Goal: Navigation & Orientation: Find specific page/section

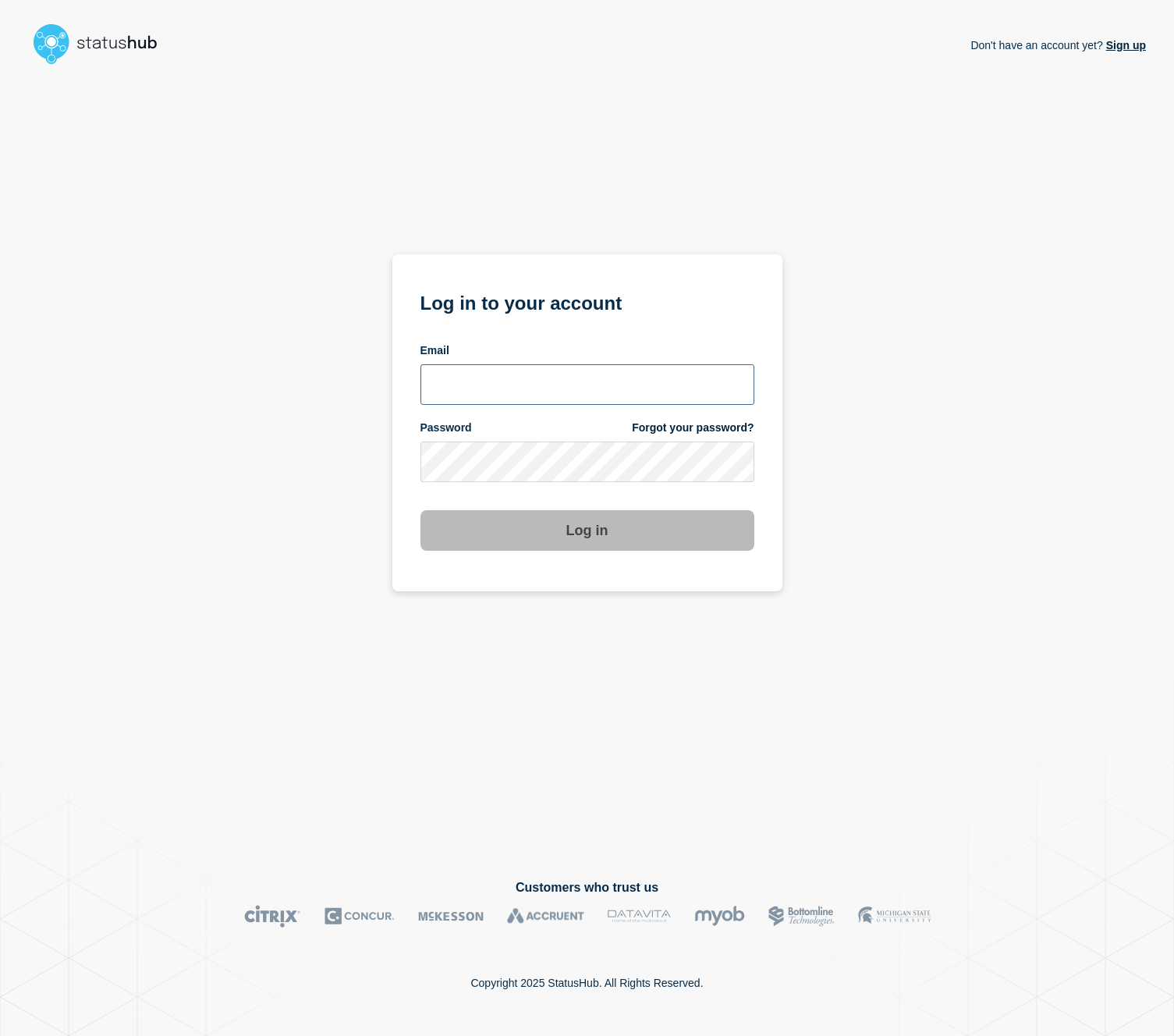
type input "cormac.mccarthy@gmail.com"
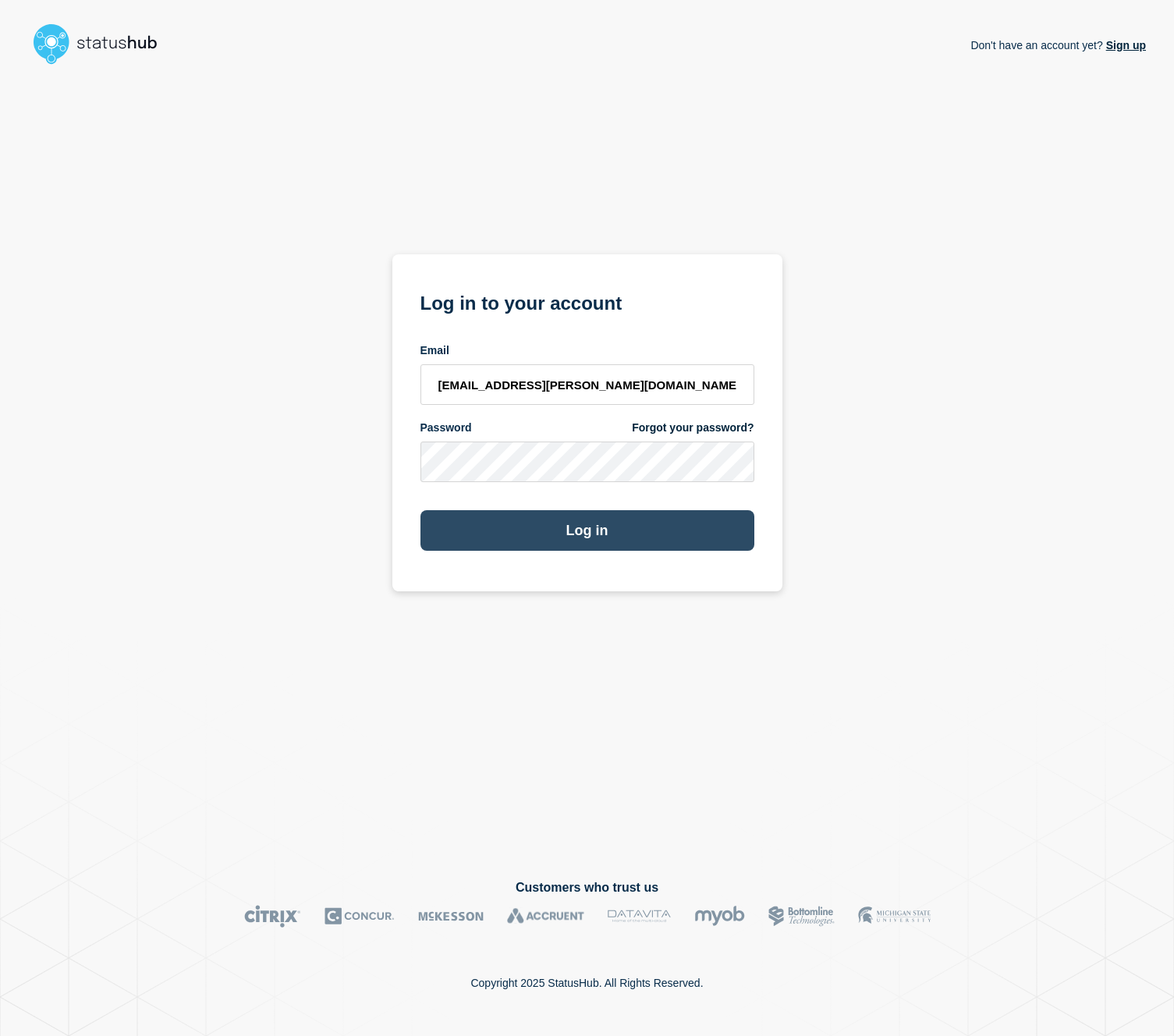
click at [641, 530] on button "Log in" at bounding box center [587, 531] width 334 height 41
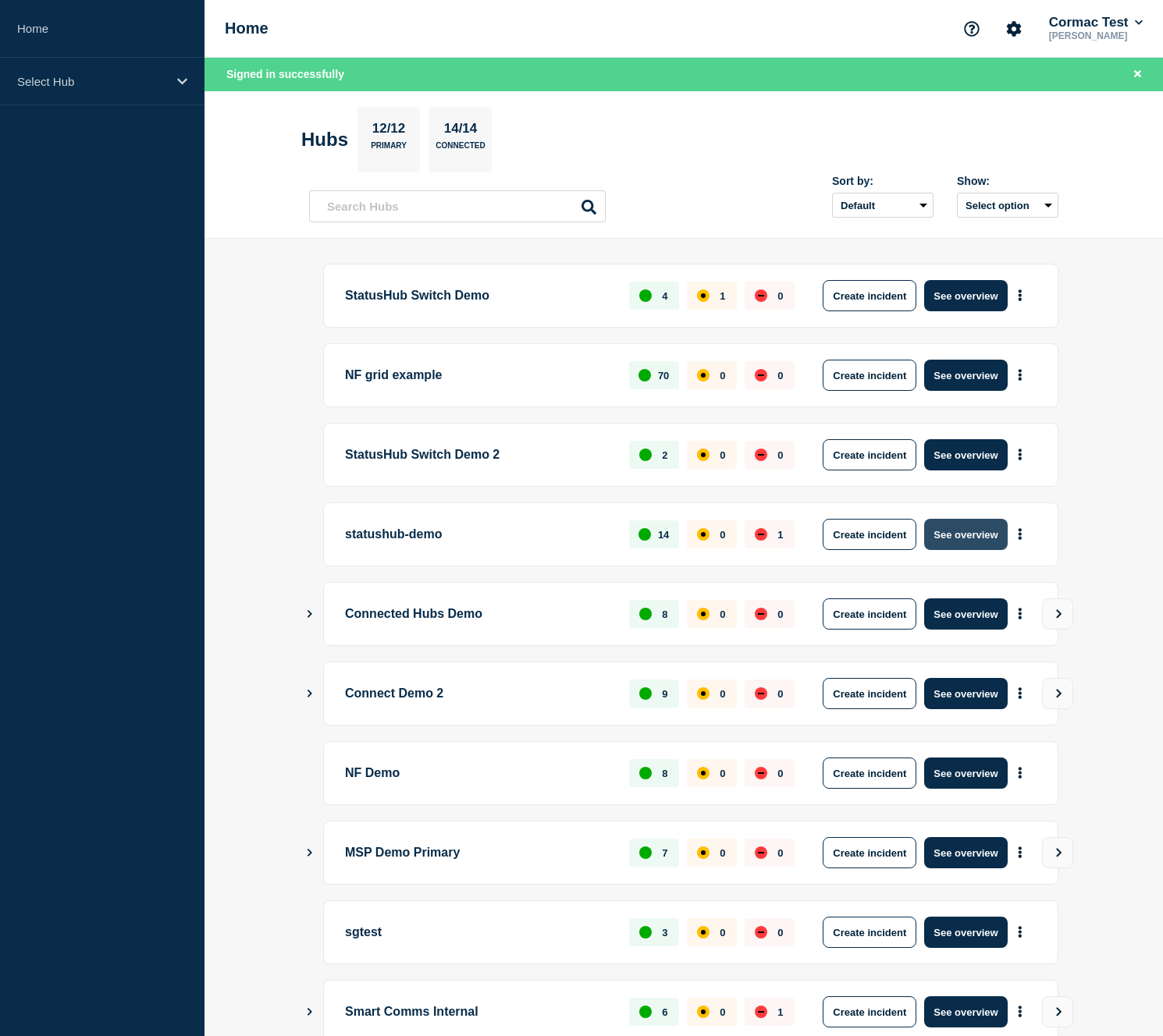
click at [958, 534] on button "See overview" at bounding box center [964, 534] width 82 height 31
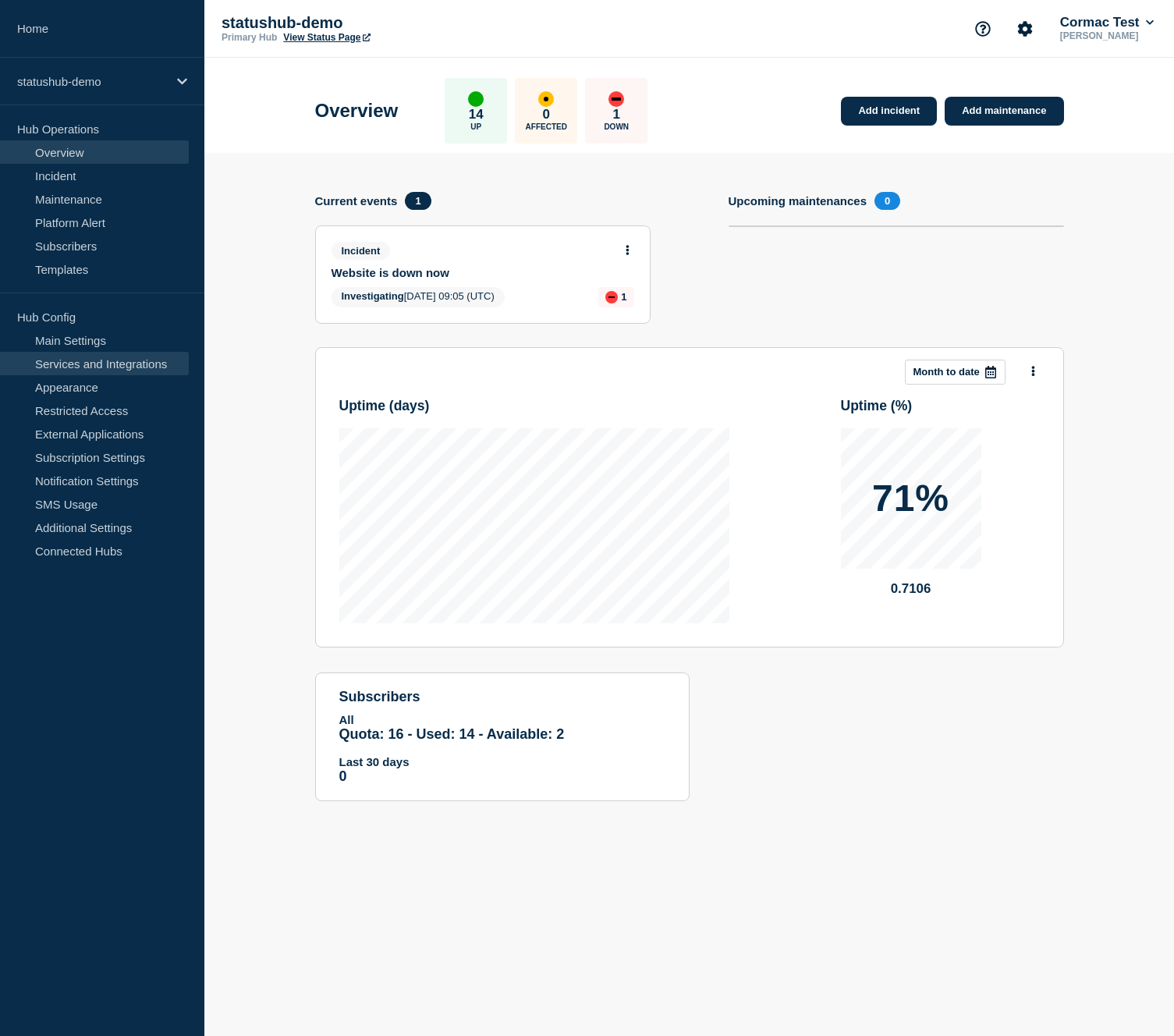
click at [105, 362] on link "Services and Integrations" at bounding box center [94, 363] width 189 height 23
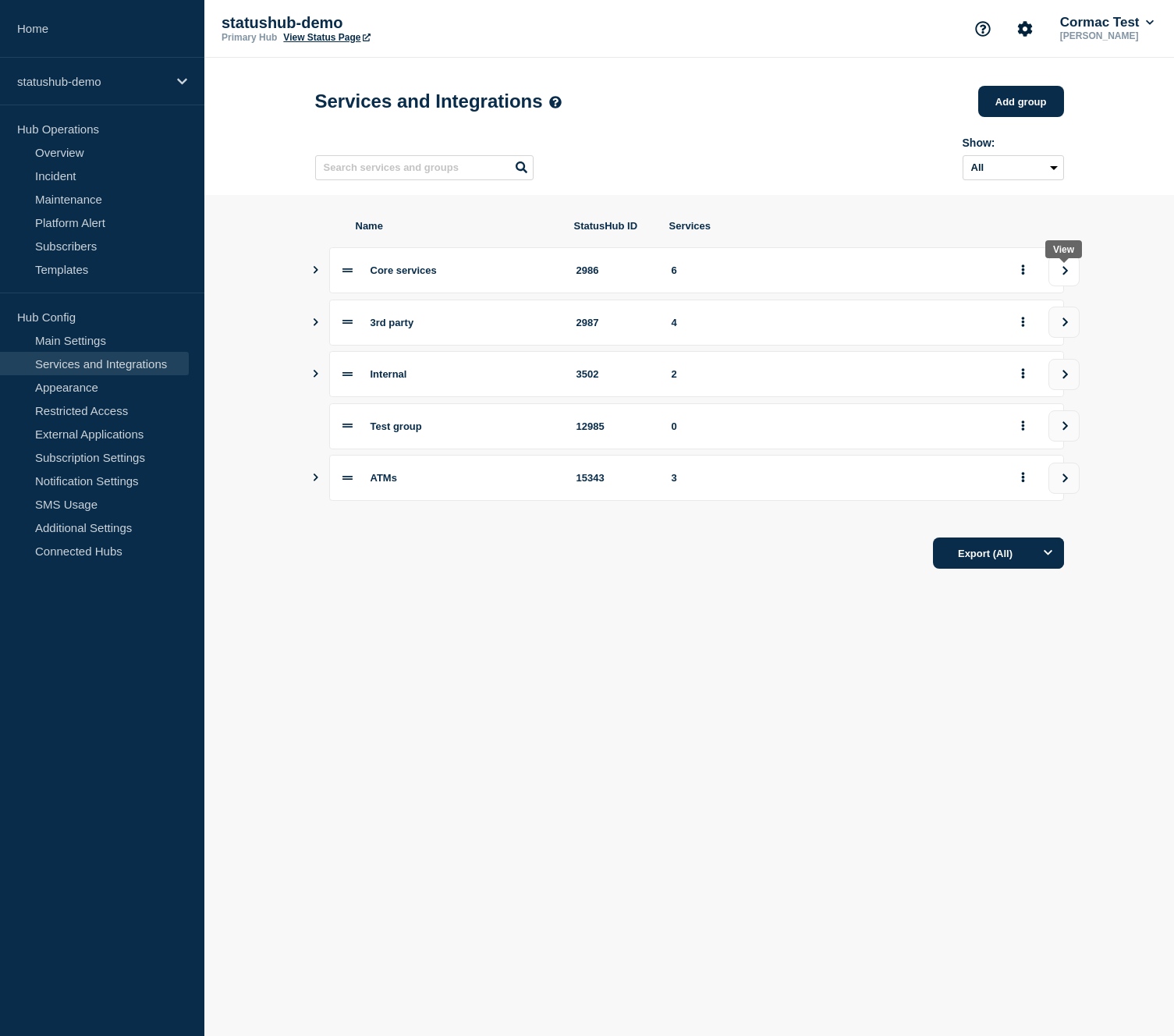
click at [1076, 286] on button "view group" at bounding box center [1063, 270] width 31 height 31
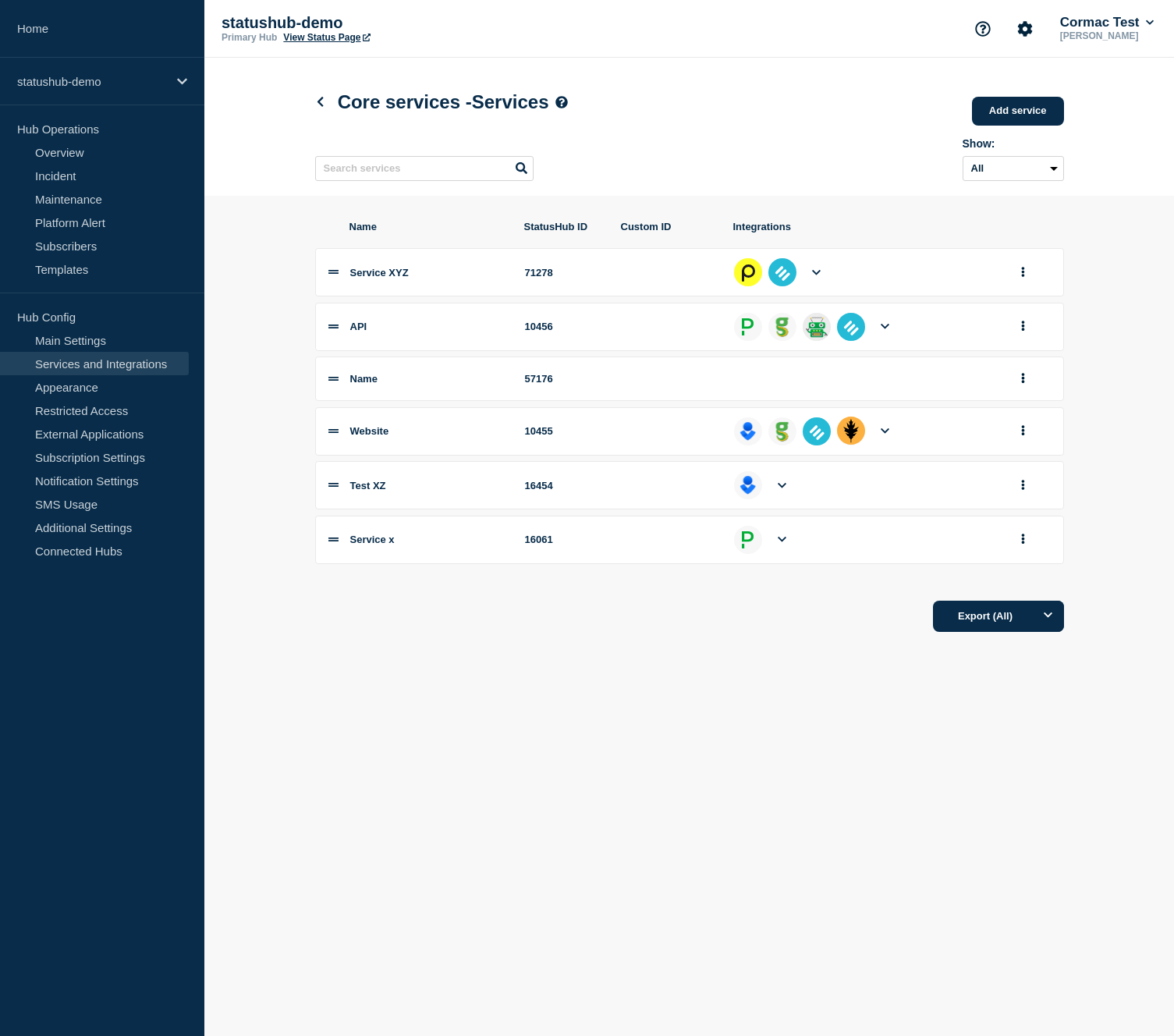
click at [62, 315] on p "Hub Config" at bounding box center [102, 316] width 205 height 23
copy ul "Hub Config"
click at [321, 104] on icon at bounding box center [320, 101] width 12 height 10
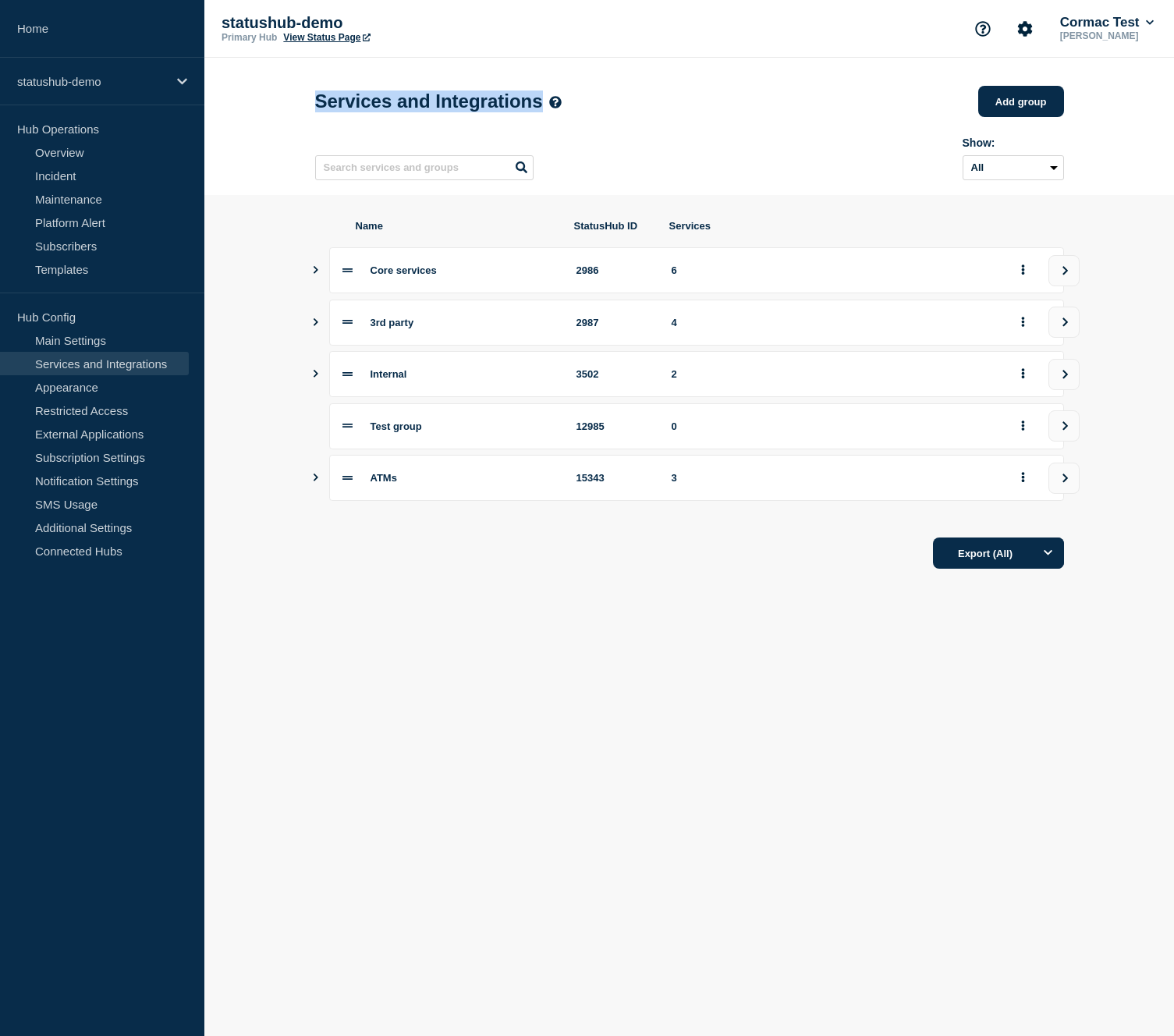
drag, startPoint x: 316, startPoint y: 100, endPoint x: 536, endPoint y: 96, distance: 220.0
click at [536, 96] on h1 "Services and Integrations" at bounding box center [439, 101] width 246 height 22
copy h1 "Services and Integrations"
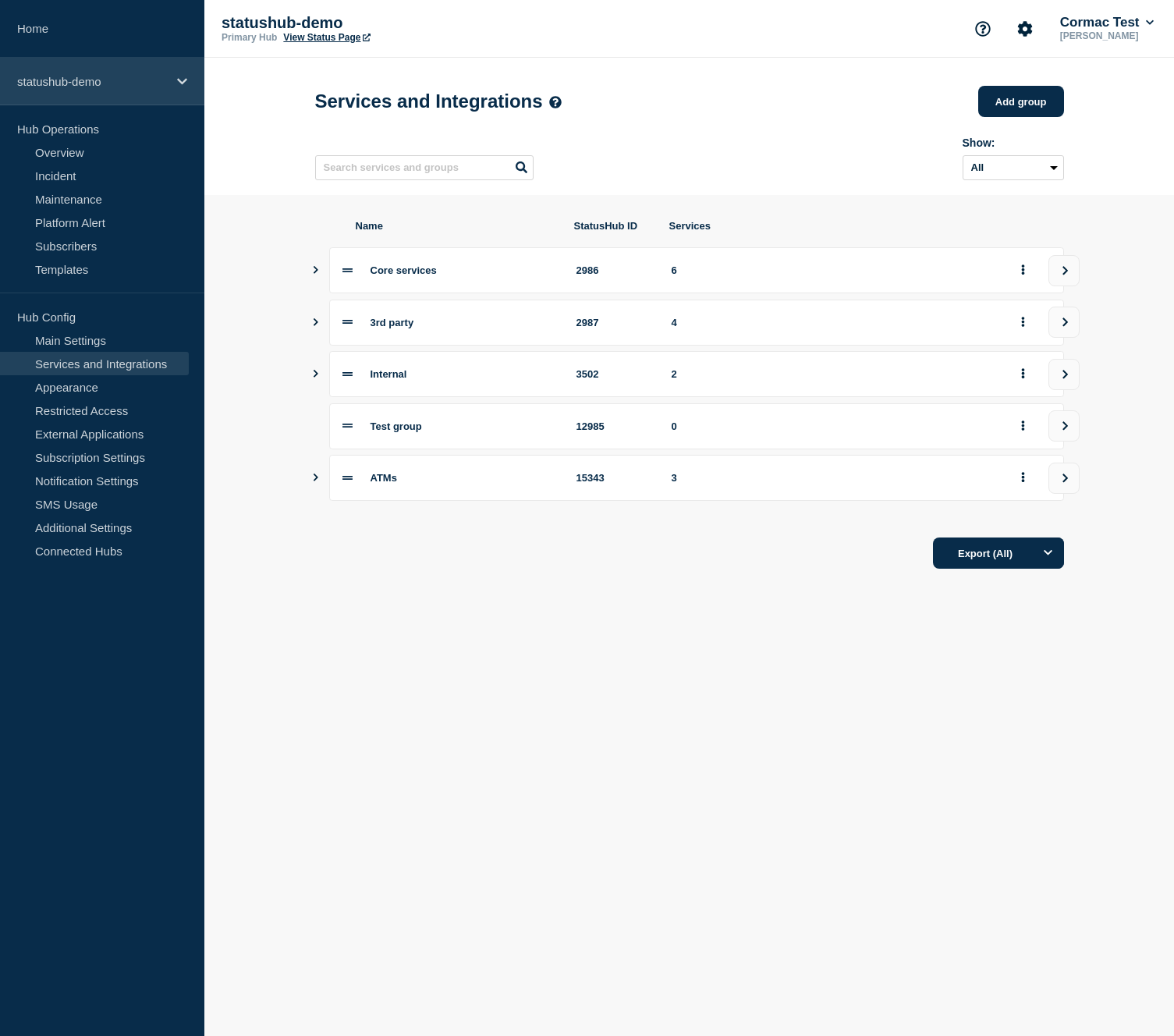
click at [152, 86] on p "statushub-demo" at bounding box center [91, 82] width 150 height 13
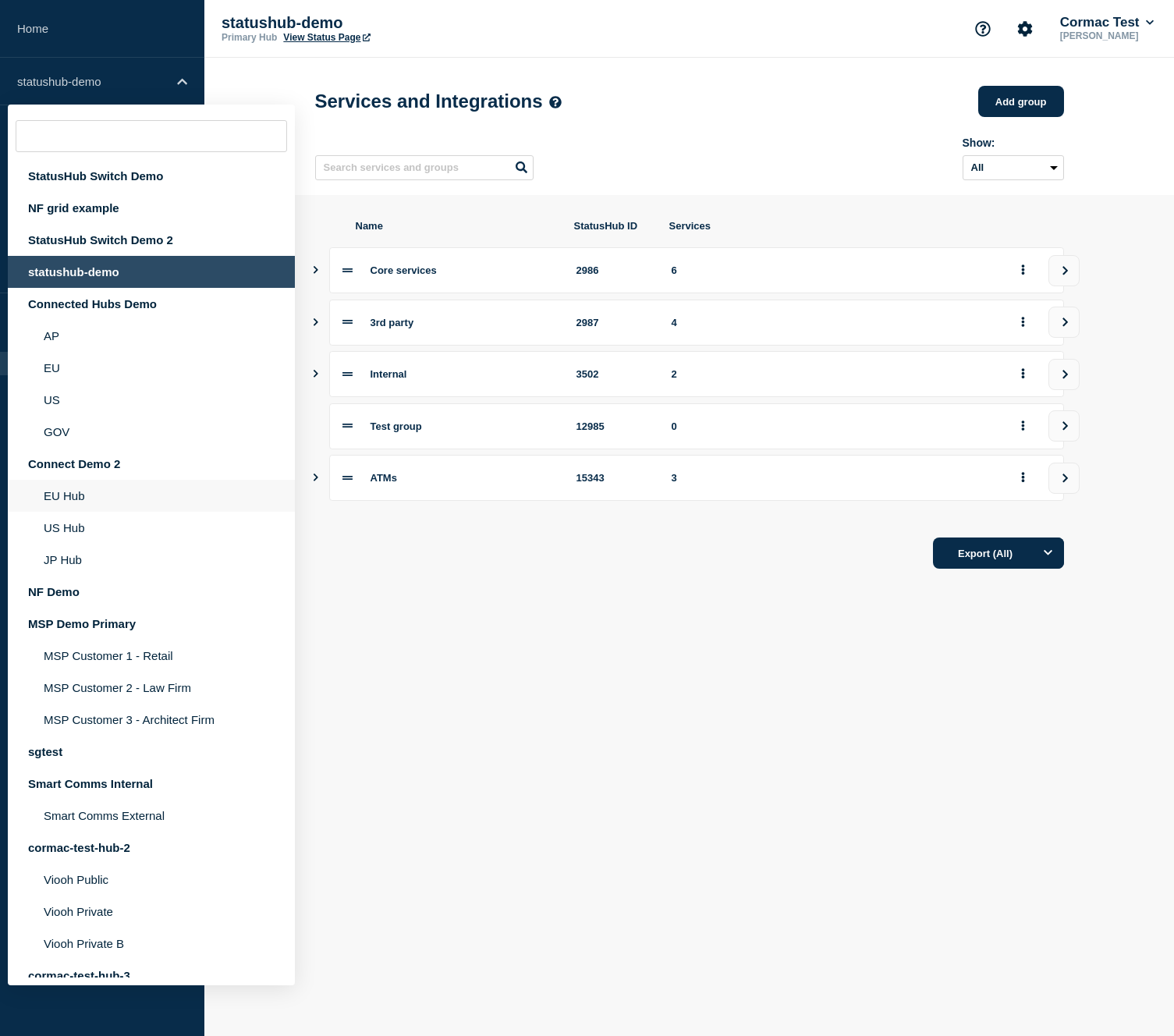
click at [88, 512] on li "EU Hub" at bounding box center [152, 495] width 287 height 32
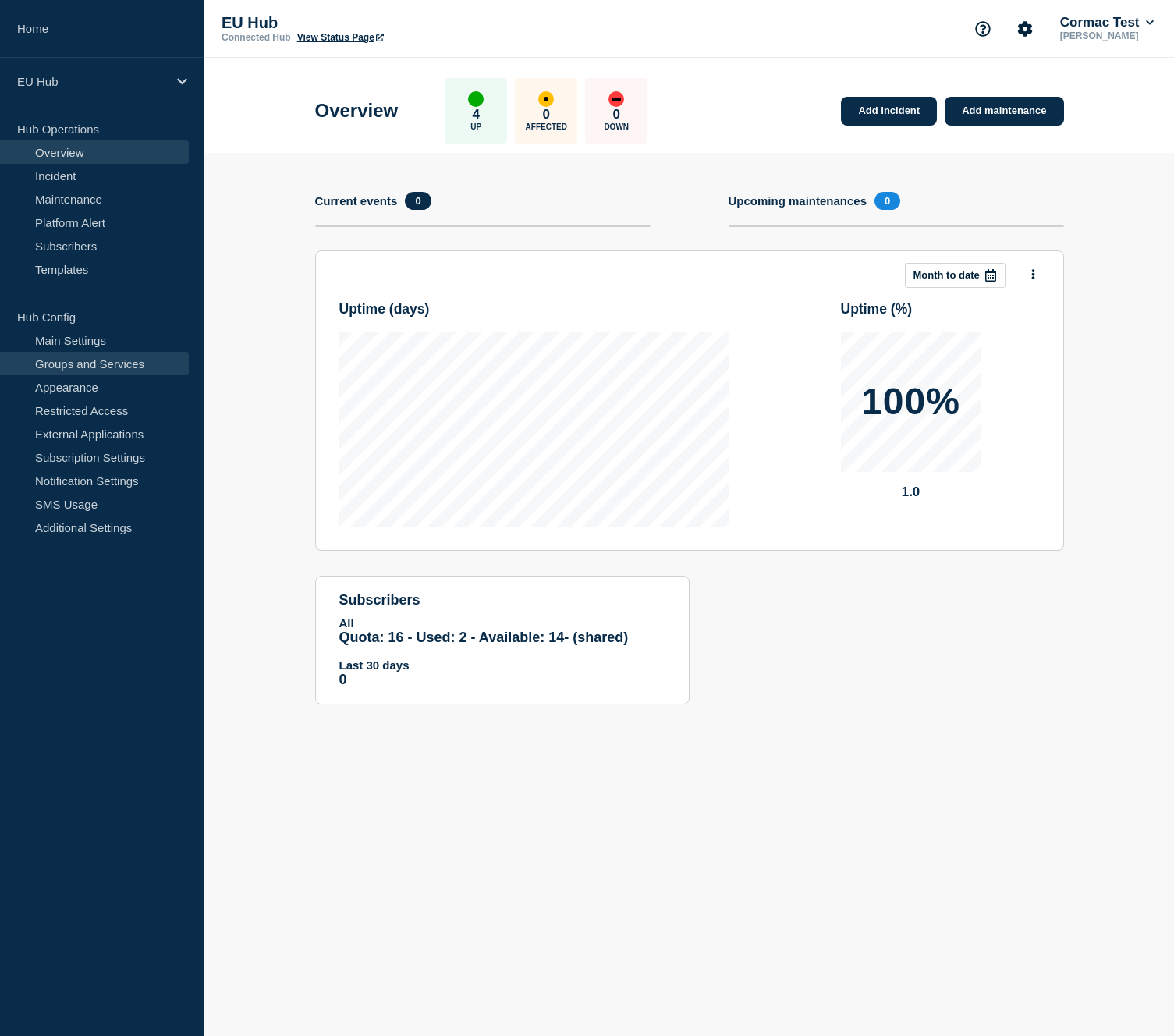
click at [69, 370] on link "Groups and Services" at bounding box center [94, 363] width 189 height 23
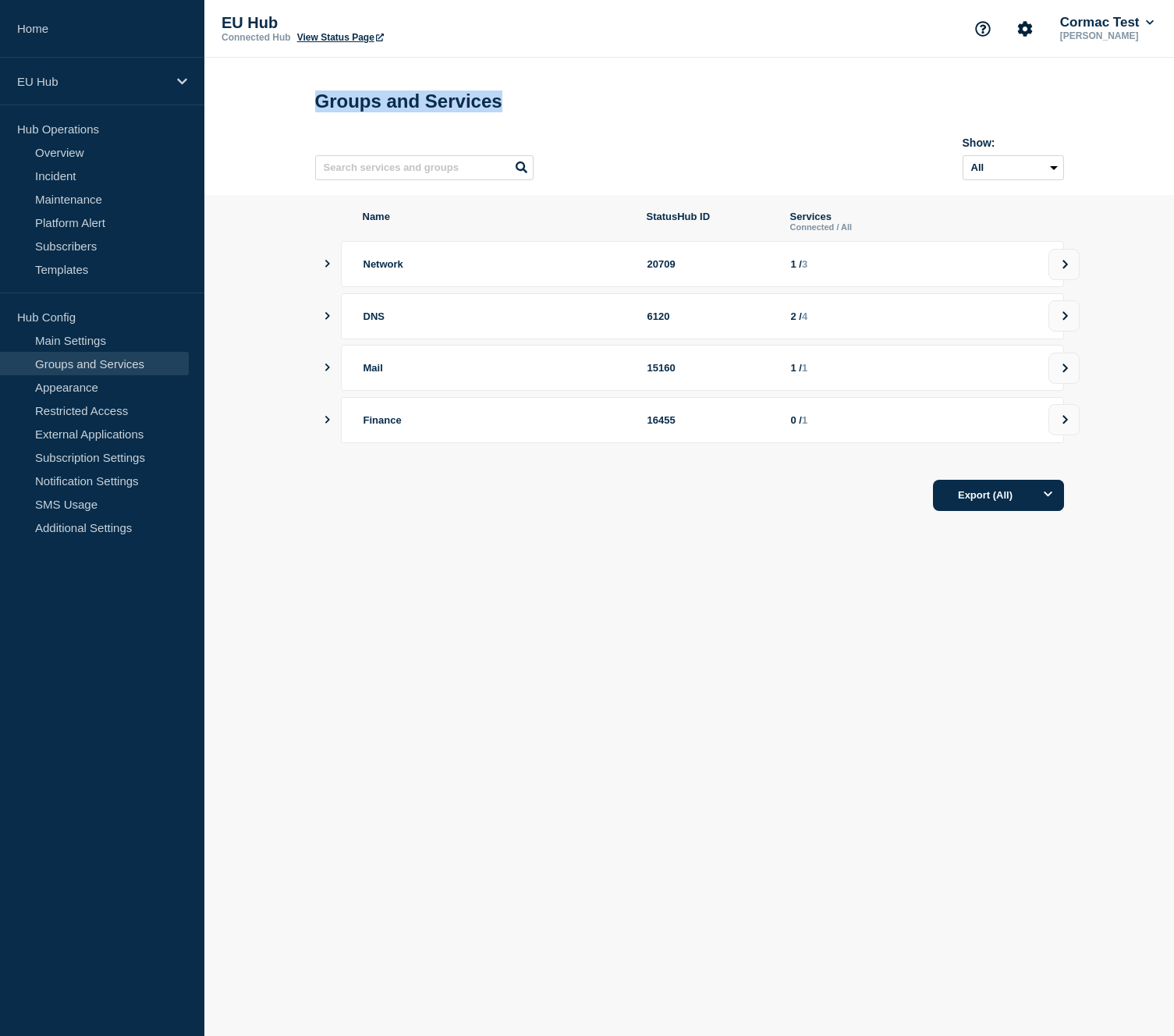
drag, startPoint x: 492, startPoint y: 102, endPoint x: 318, endPoint y: 105, distance: 174.0
click at [318, 105] on h1 "Groups and Services" at bounding box center [689, 101] width 749 height 22
copy h1 "Groups and Services"
